Goal: Information Seeking & Learning: Learn about a topic

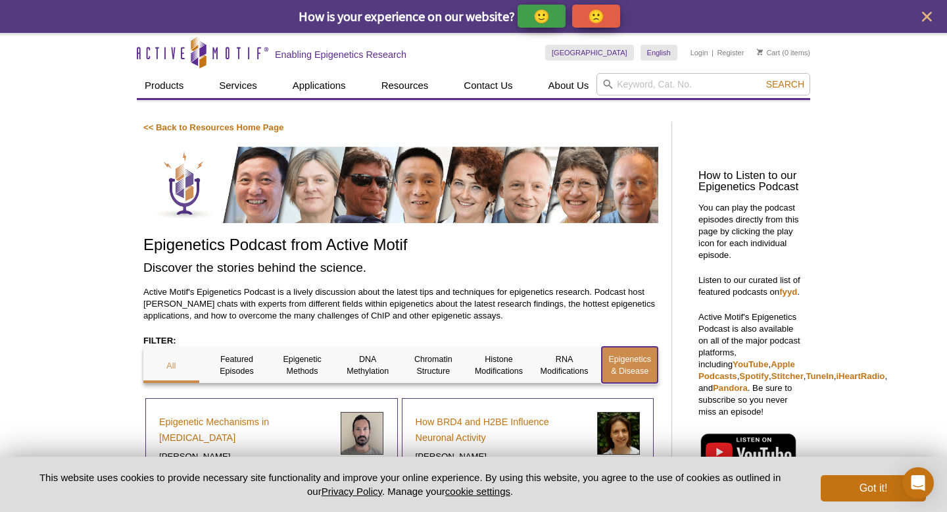
click at [627, 361] on p "Epigenetics & Disease" at bounding box center [630, 365] width 56 height 24
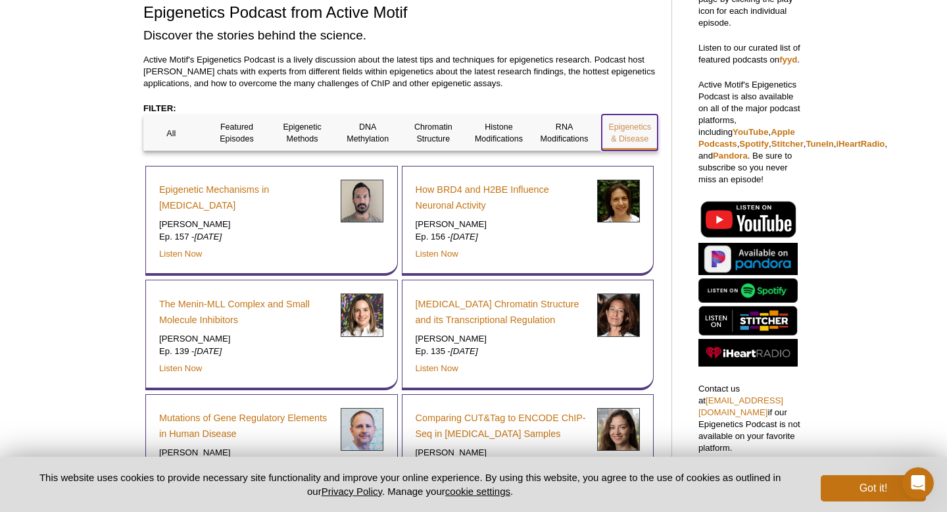
scroll to position [234, 0]
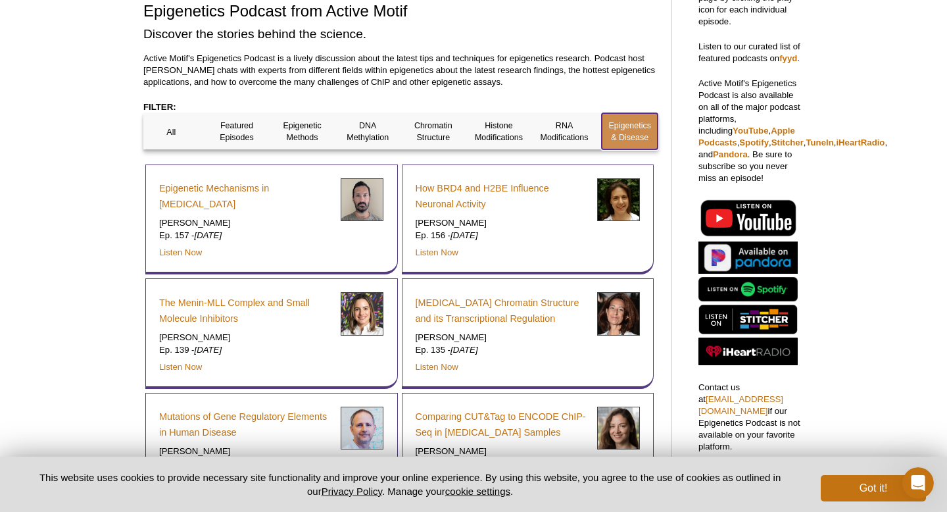
click at [628, 121] on p "Epigenetics & Disease" at bounding box center [630, 132] width 56 height 24
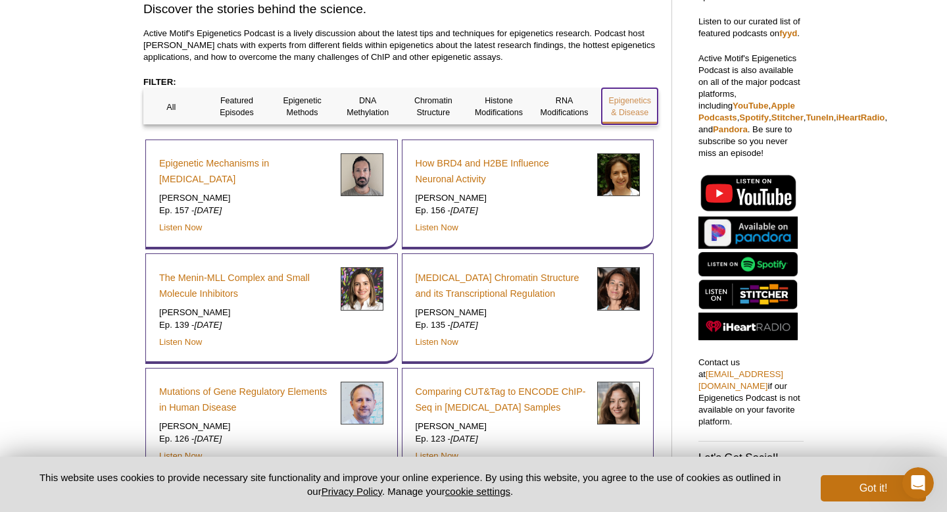
scroll to position [257, 0]
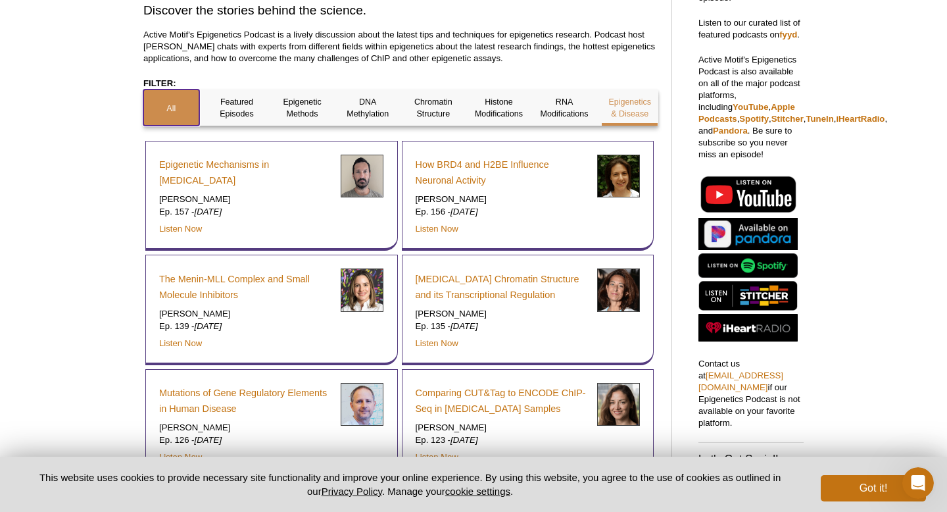
click at [188, 103] on p "All" at bounding box center [171, 109] width 56 height 12
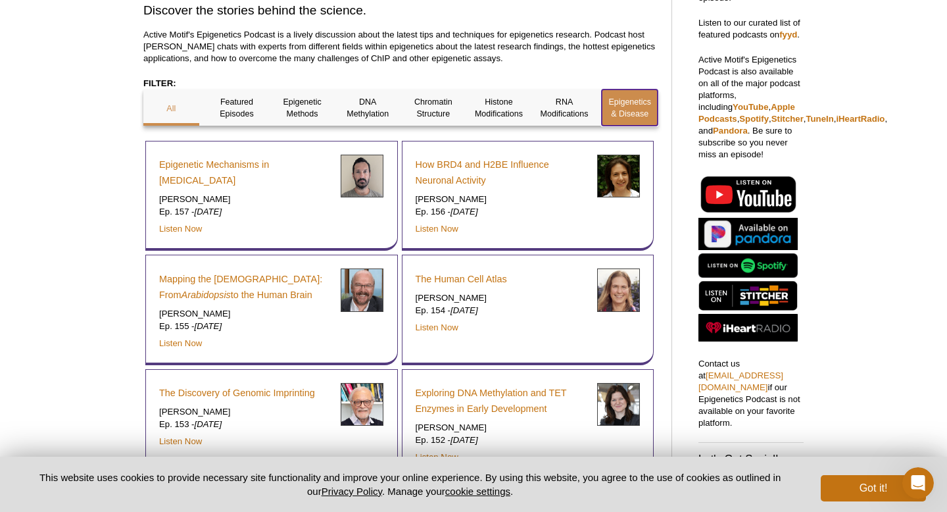
click at [621, 95] on div "Epigenetics & Disease" at bounding box center [630, 107] width 56 height 36
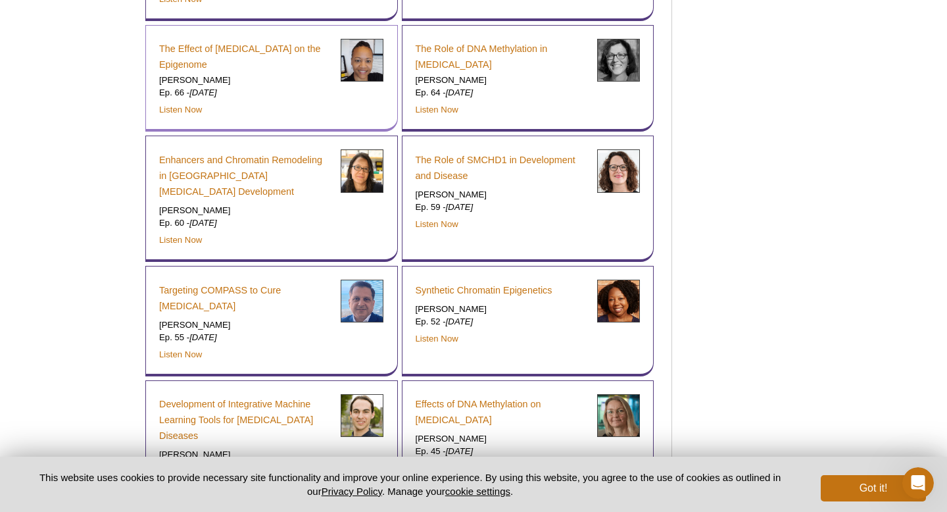
scroll to position [1789, 0]
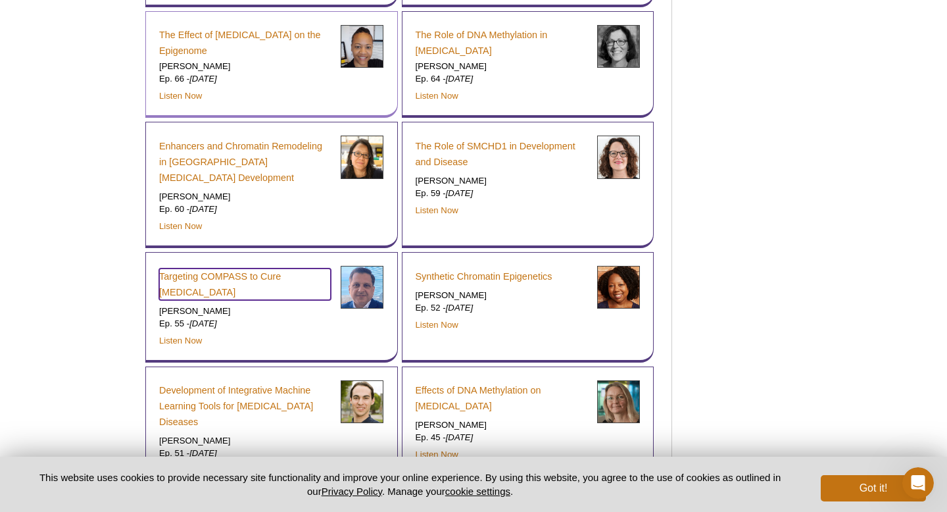
click at [324, 268] on link "Targeting COMPASS to Cure Childhood Leukemia" at bounding box center [245, 284] width 172 height 32
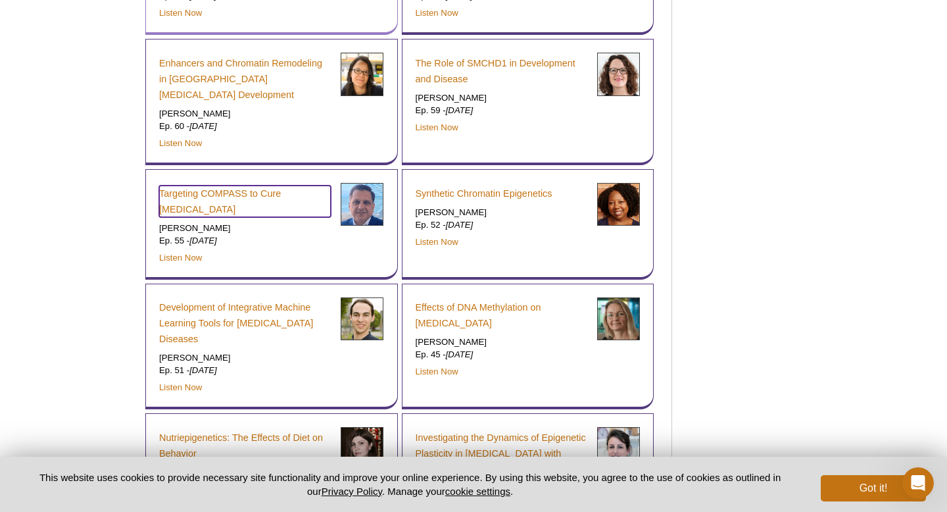
scroll to position [1882, 0]
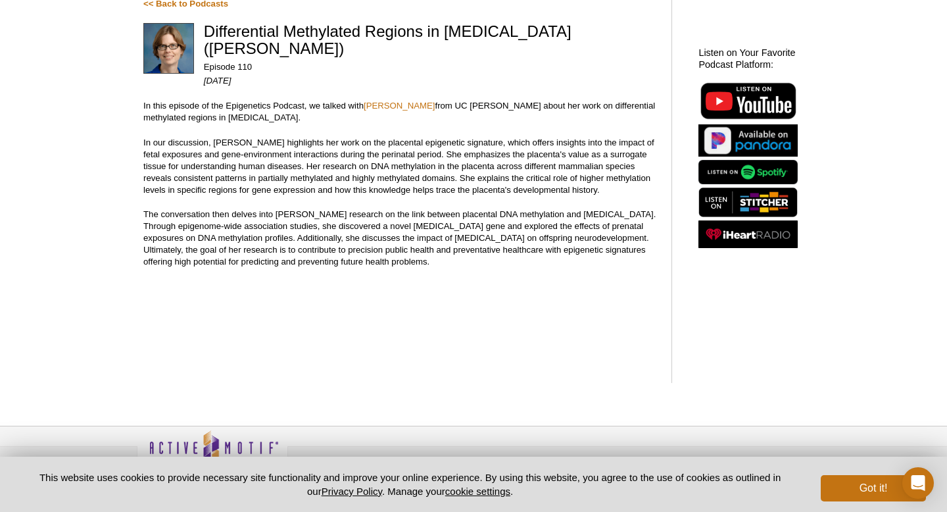
scroll to position [152, 0]
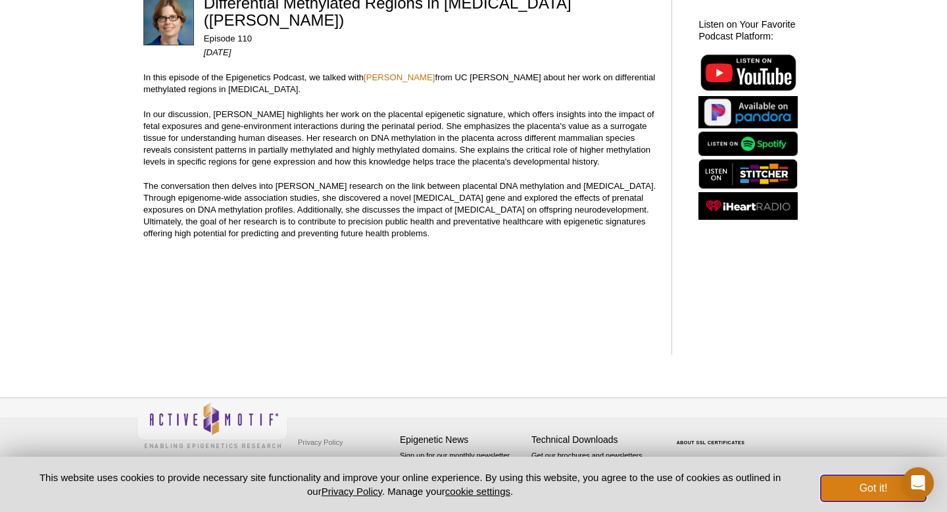
click at [858, 495] on button "Got it!" at bounding box center [873, 488] width 105 height 26
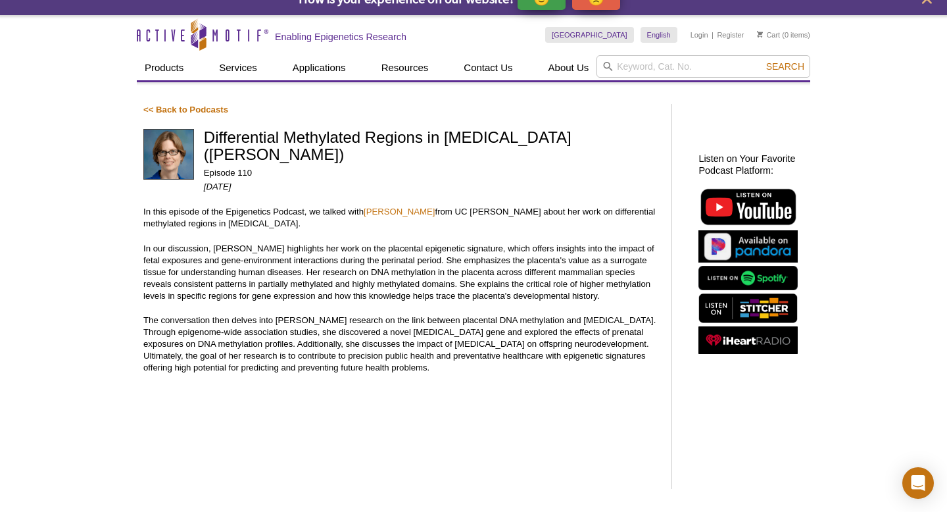
scroll to position [0, 0]
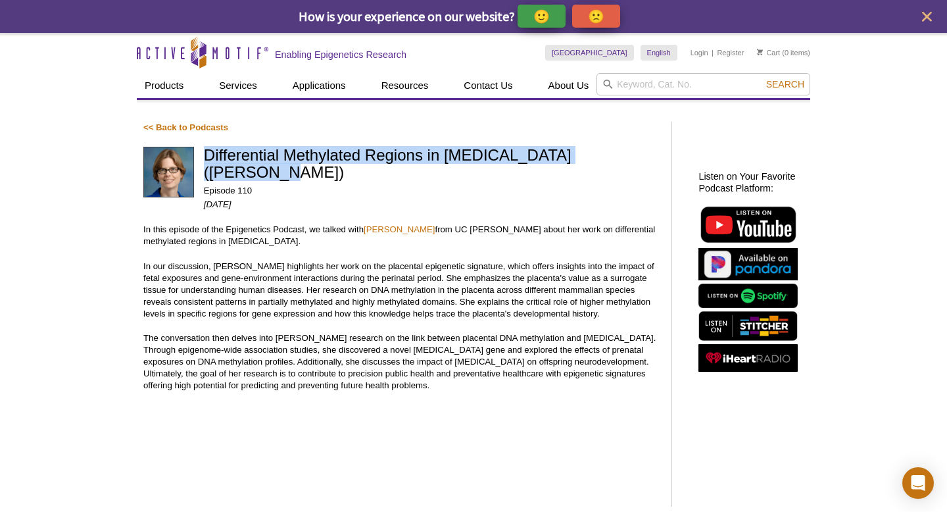
drag, startPoint x: 207, startPoint y: 154, endPoint x: 633, endPoint y: 153, distance: 426.3
click at [633, 153] on h1 "Differential Methylated Regions in [MEDICAL_DATA] ([PERSON_NAME])" at bounding box center [431, 165] width 455 height 36
copy h1 "Differential Methylated Regions in Autism Spectrum Disorders"
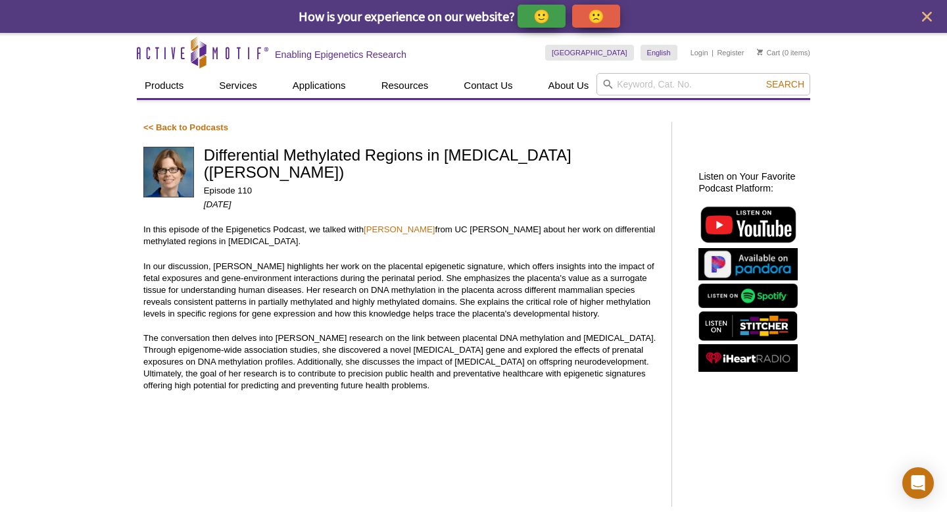
click at [92, 255] on div "Active Motif Logo Enabling Epigenetics Research 0 Search Skip to content Active…" at bounding box center [473, 349] width 947 height 632
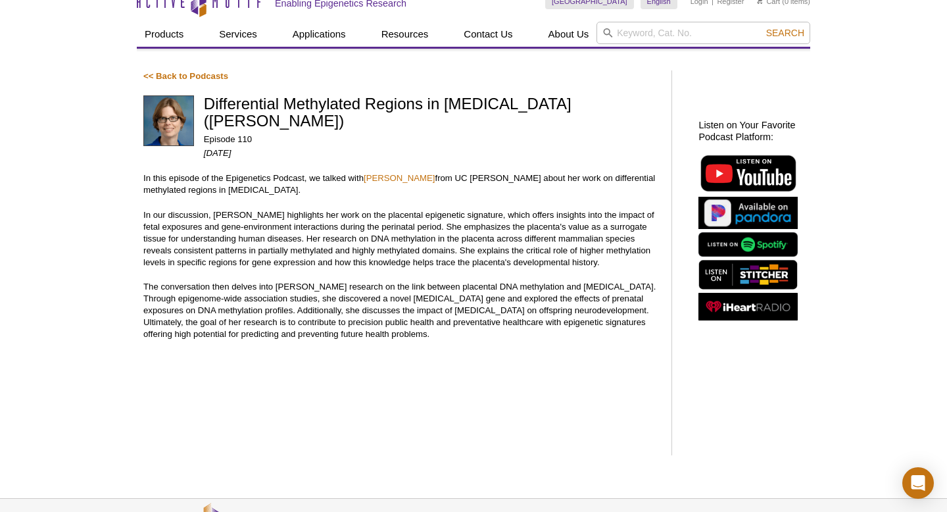
scroll to position [50, 0]
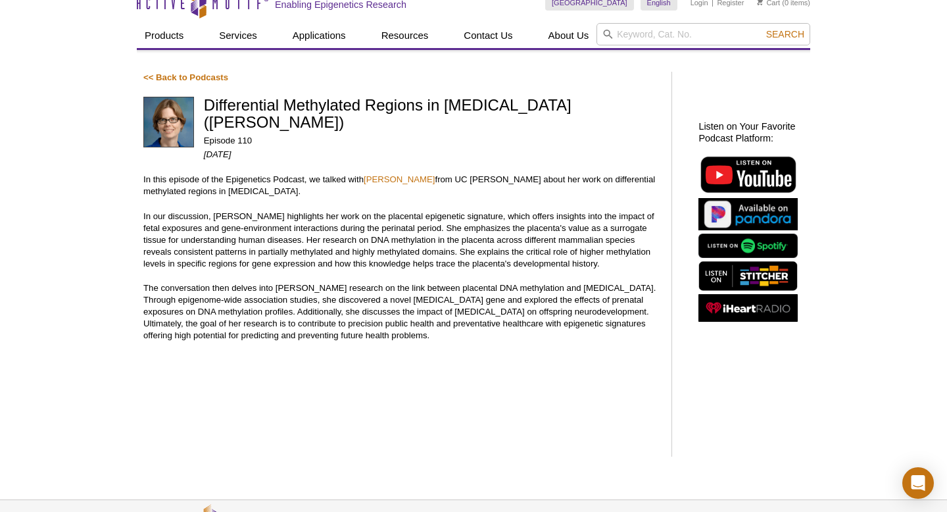
click at [388, 201] on div "<< Back to Podcasts Differential Methylated Regions in Autism Spectrum Disorder…" at bounding box center [400, 264] width 515 height 385
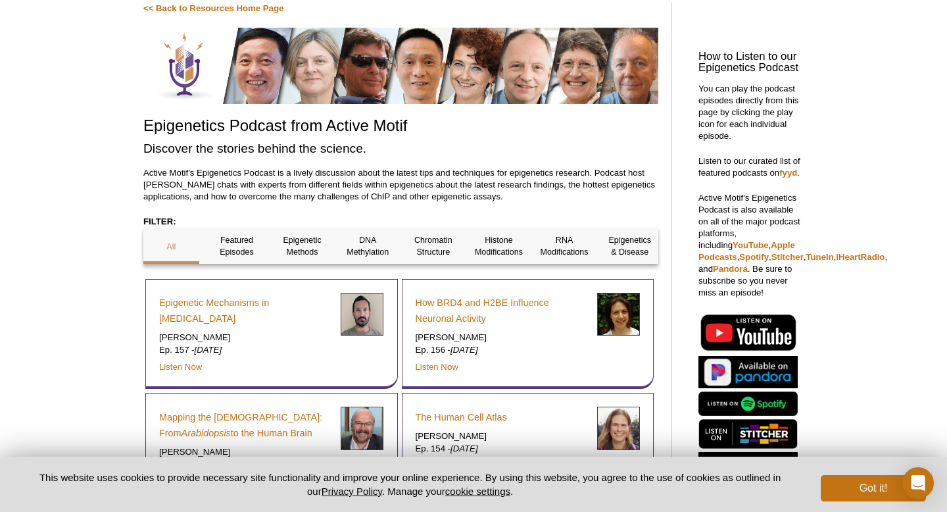
scroll to position [114, 0]
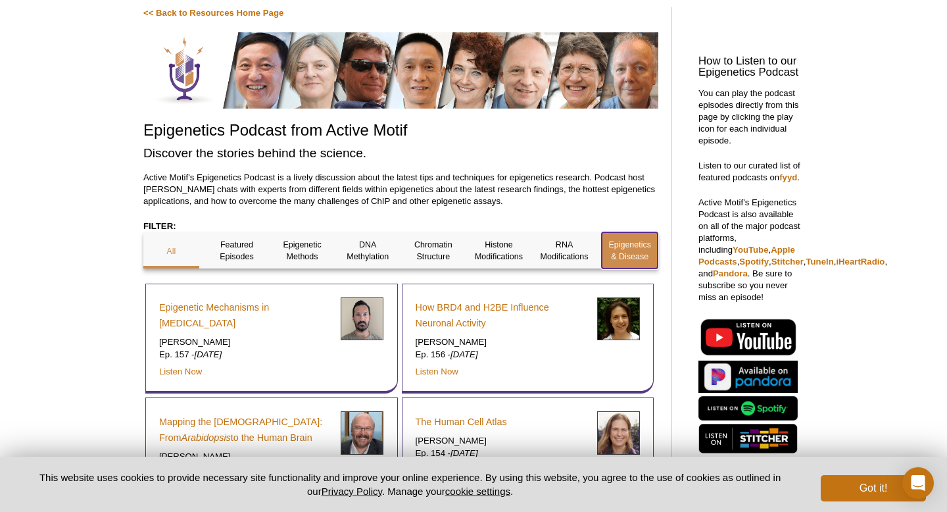
click at [623, 234] on div "Epigenetics & Disease" at bounding box center [630, 250] width 56 height 36
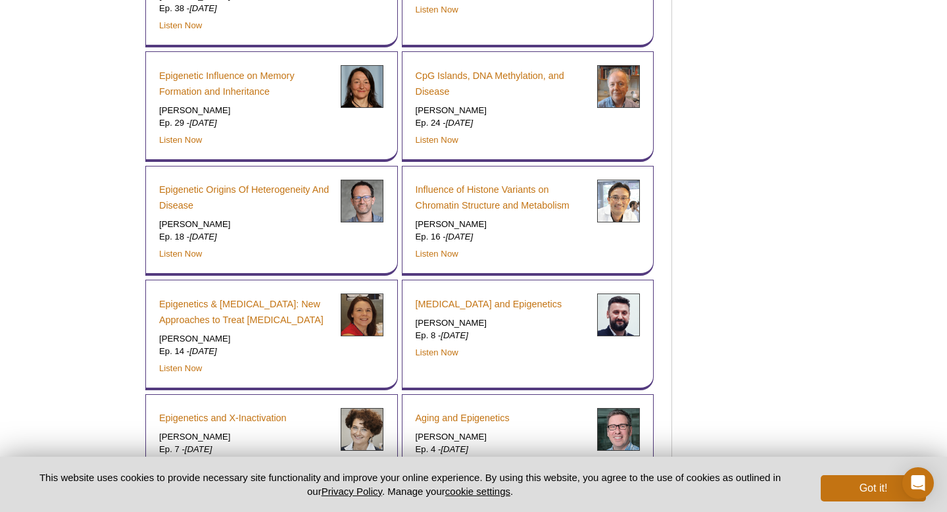
scroll to position [2594, 0]
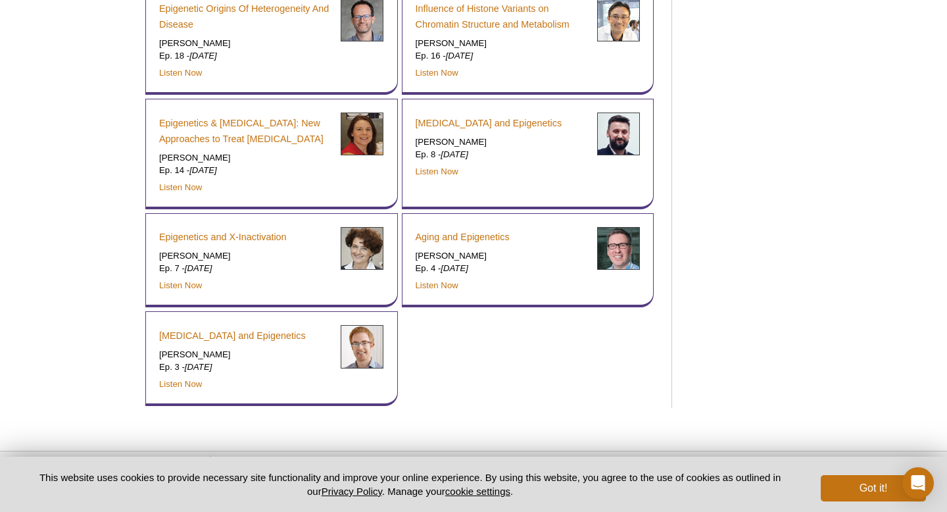
scroll to position [2796, 0]
